Goal: Transaction & Acquisition: Obtain resource

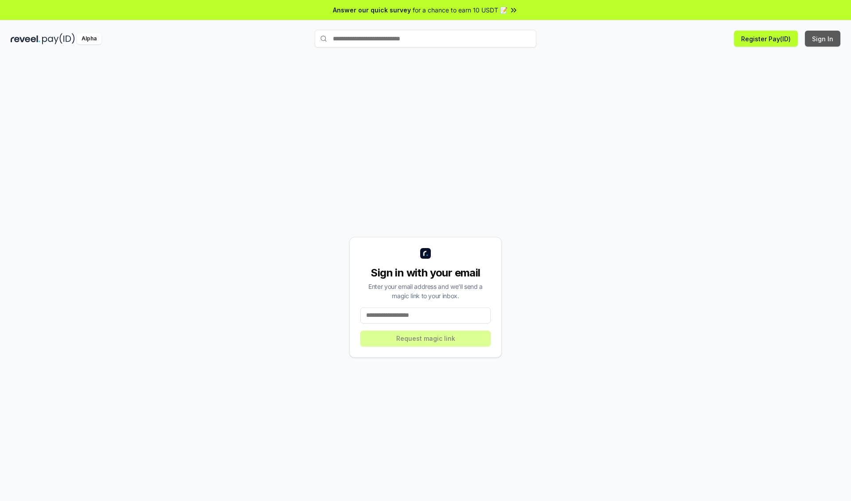
click at [824, 39] on button "Sign In" at bounding box center [822, 39] width 35 height 16
type input "**********"
click at [426, 338] on button "Request magic link" at bounding box center [426, 338] width 130 height 16
